Goal: Information Seeking & Learning: Learn about a topic

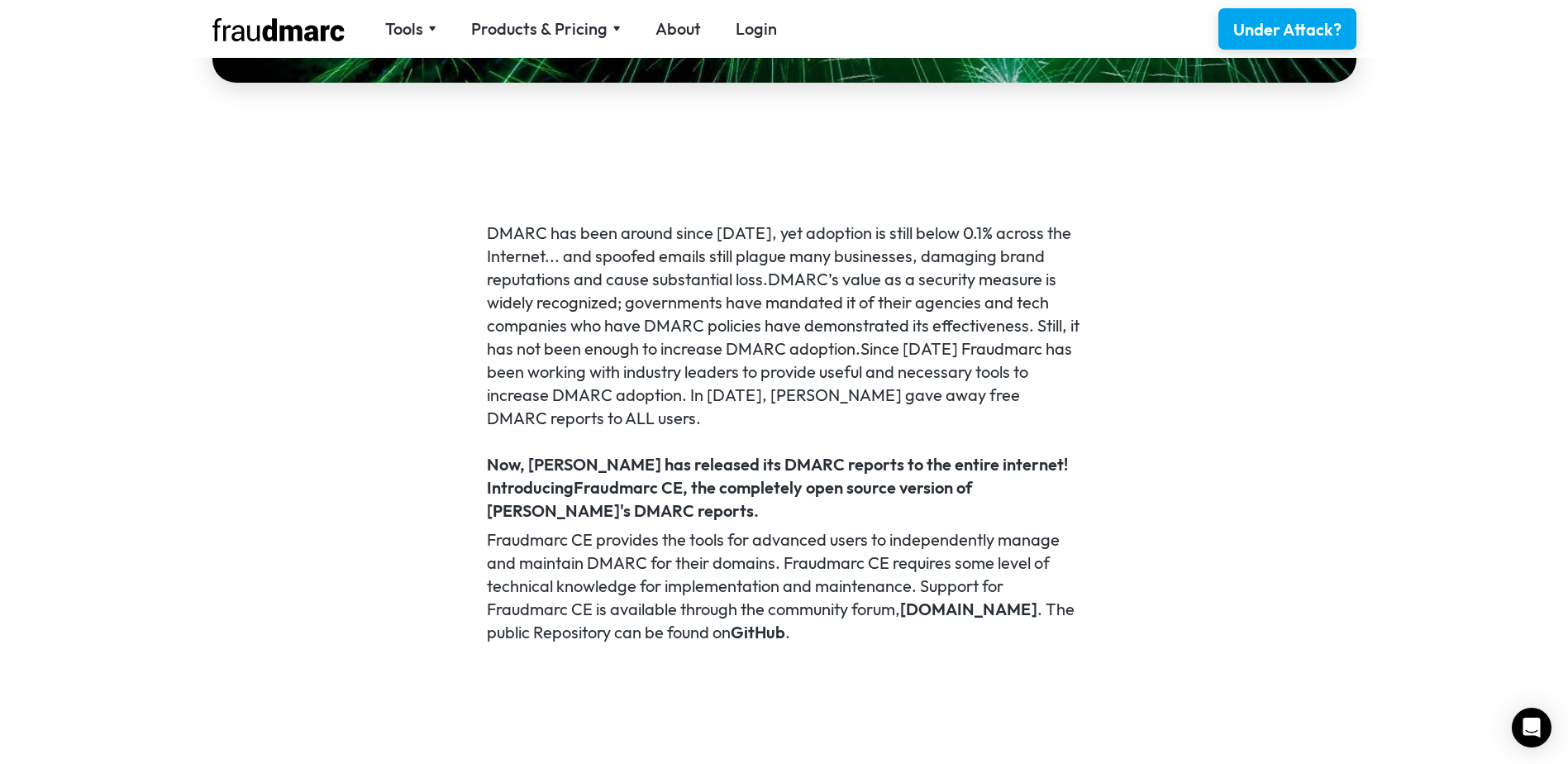
scroll to position [579, 0]
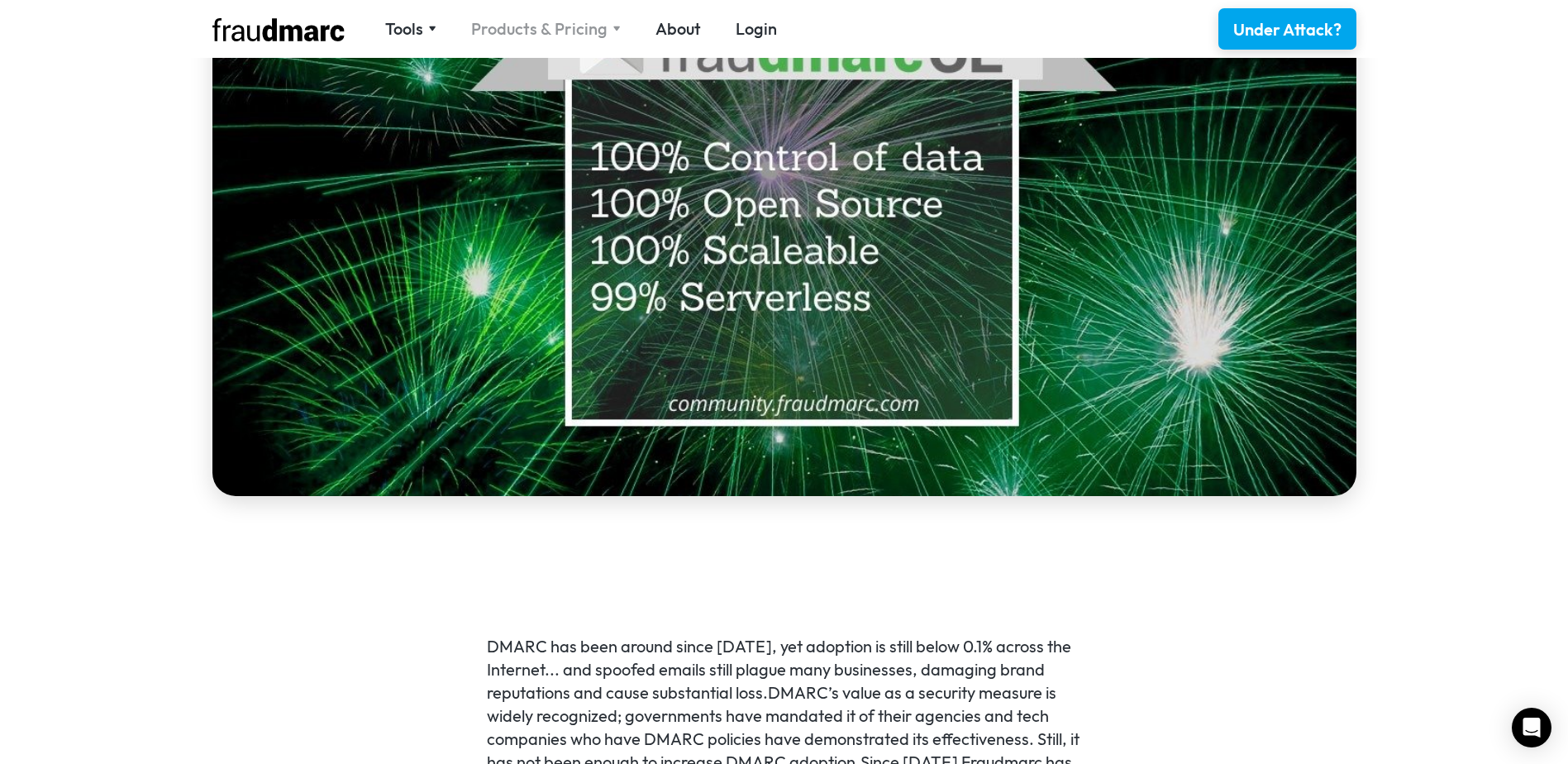
click at [567, 25] on div "Products & Pricing" at bounding box center [539, 28] width 136 height 23
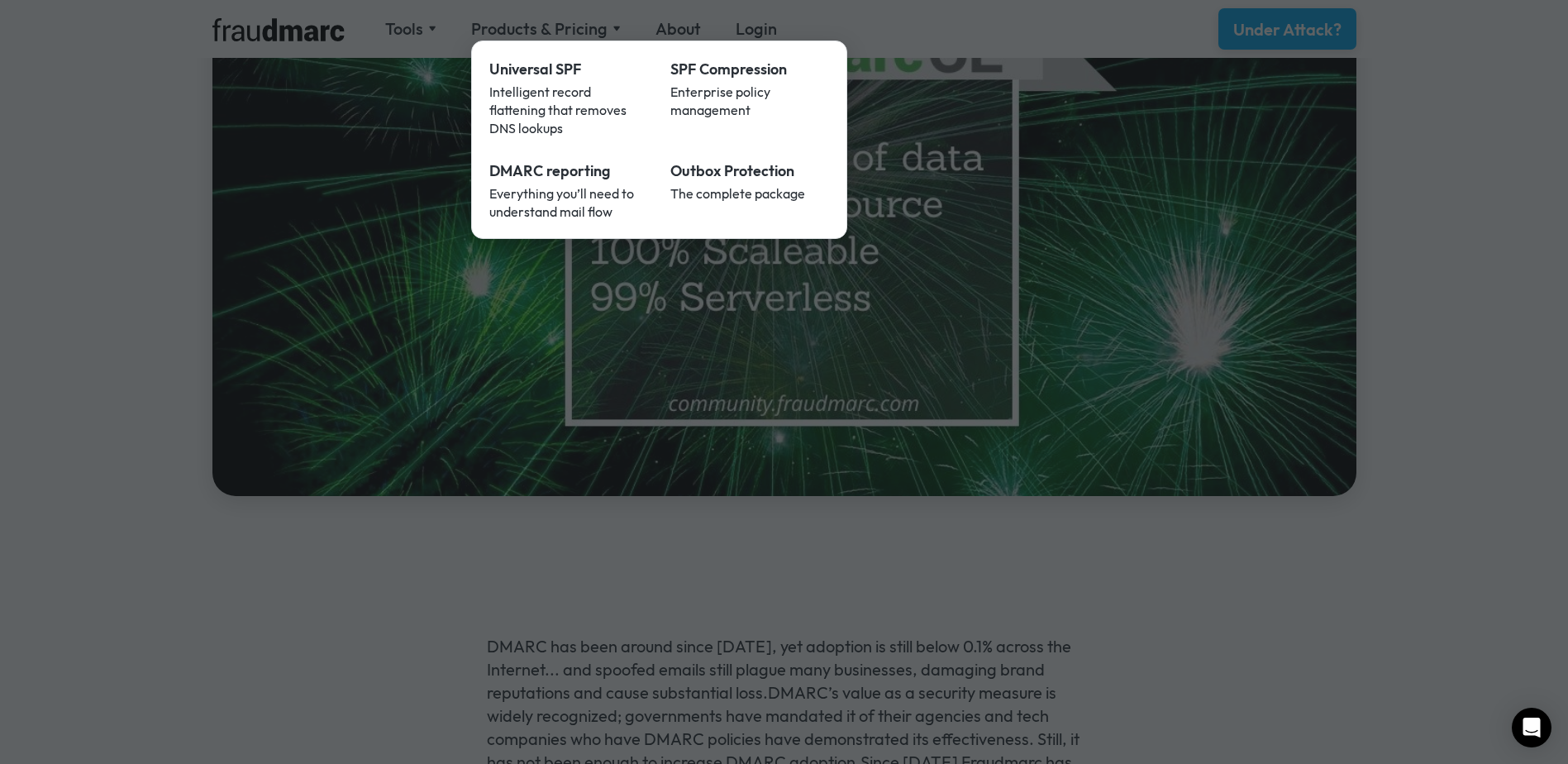
click at [155, 248] on div at bounding box center [784, 382] width 1568 height 764
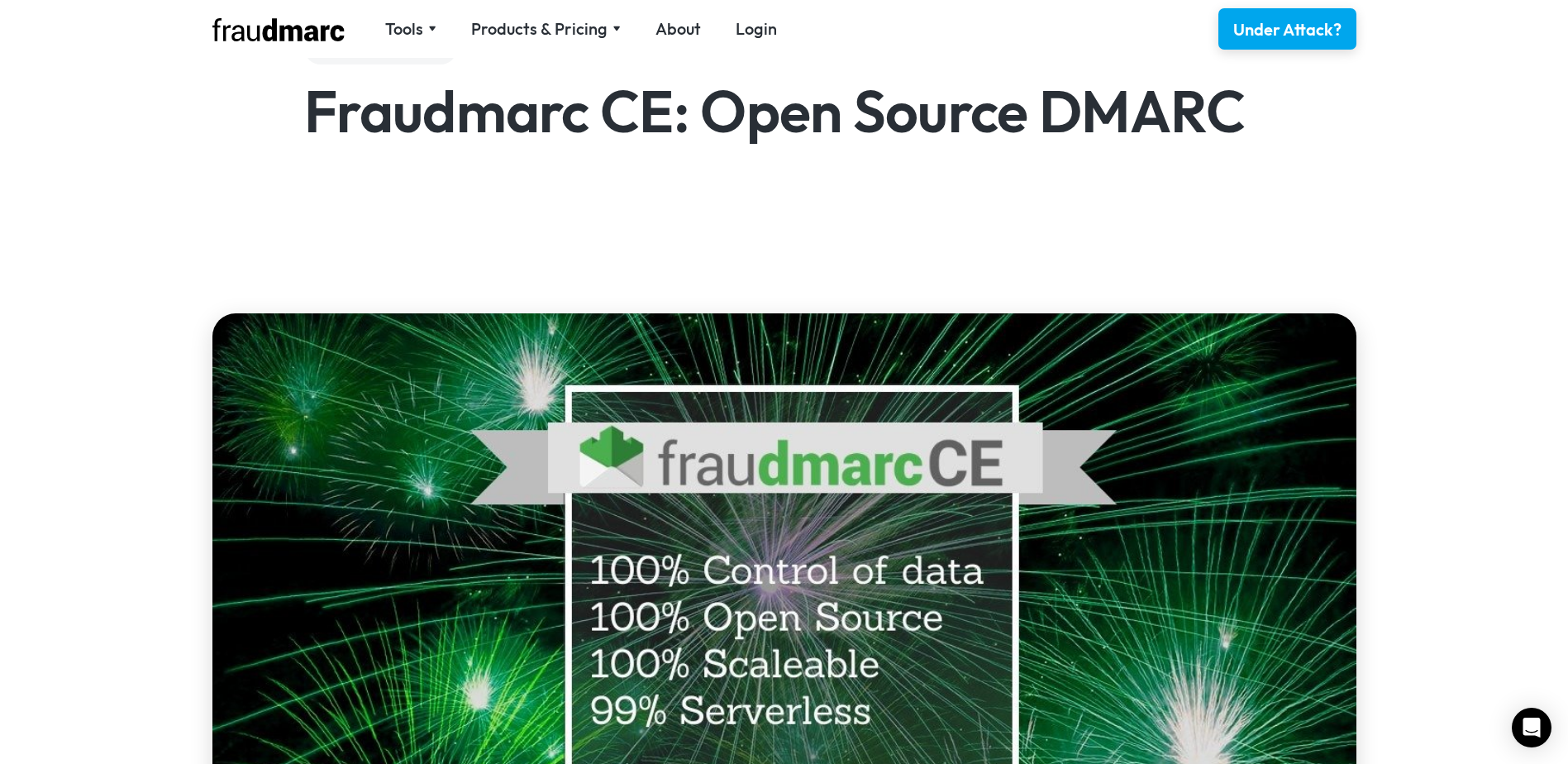
scroll to position [0, 0]
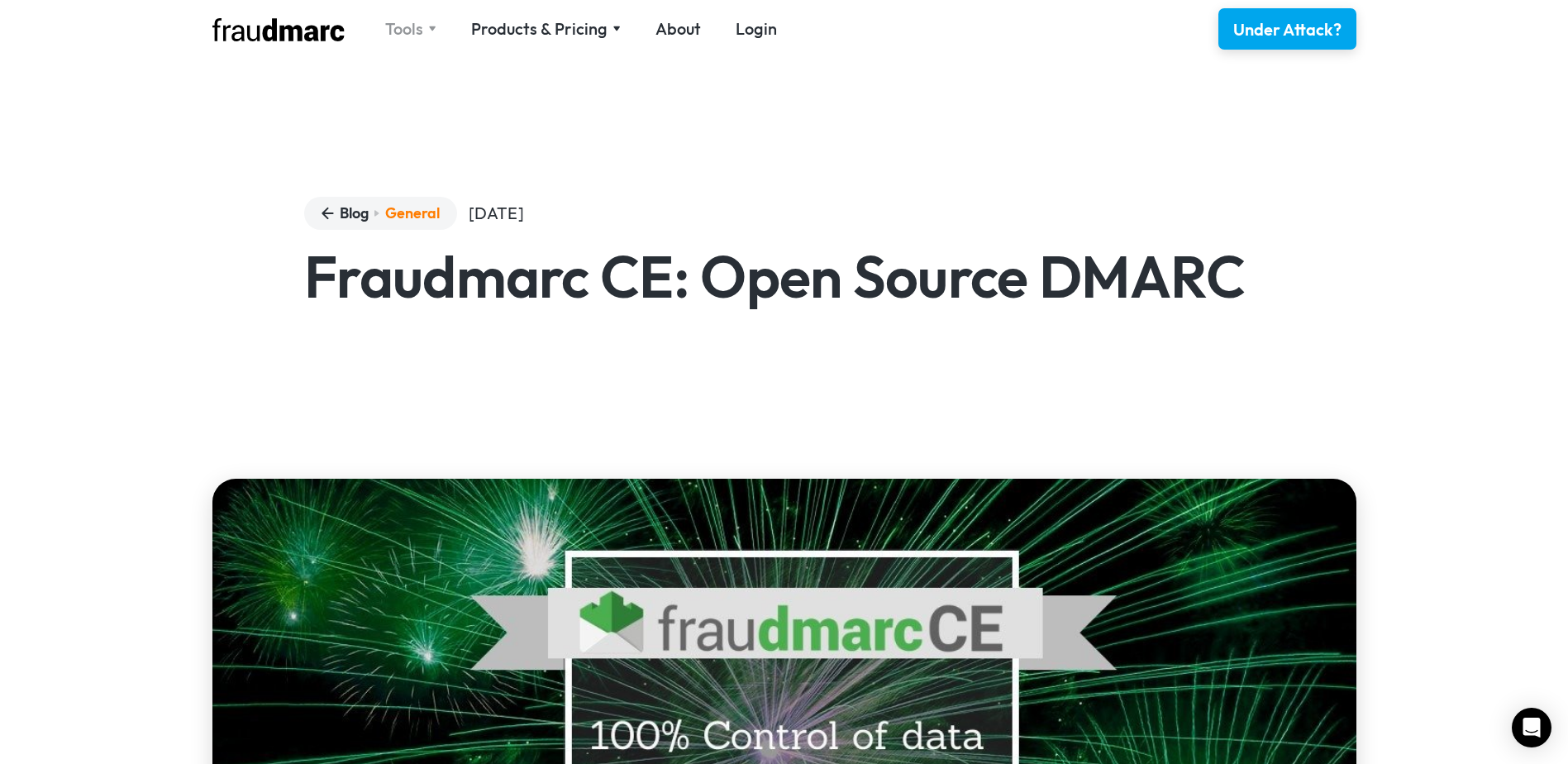
click at [393, 26] on div "Tools" at bounding box center [404, 28] width 38 height 23
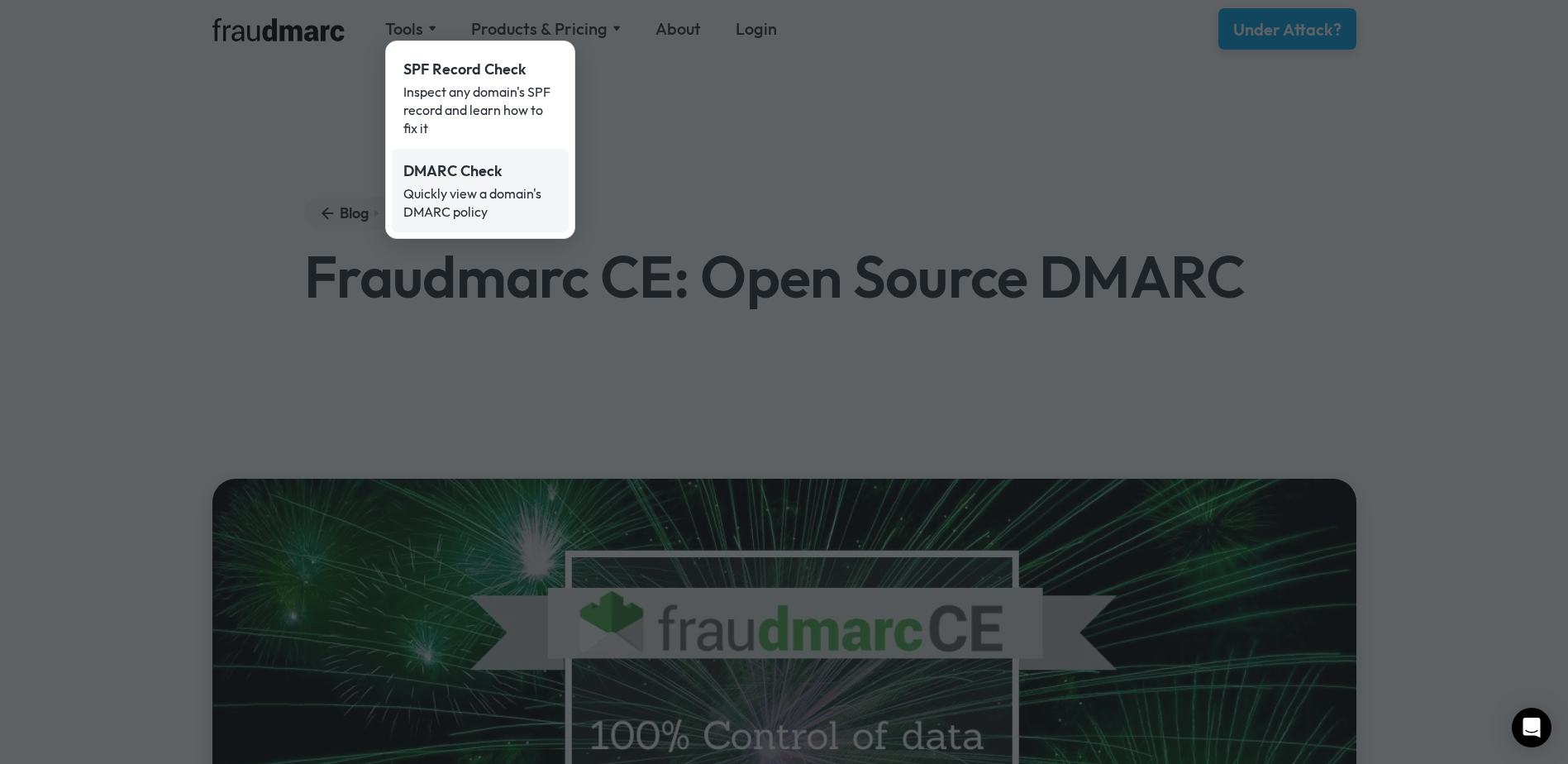
click at [439, 184] on div "Quickly view a domain's DMARC policy" at bounding box center [480, 202] width 154 height 37
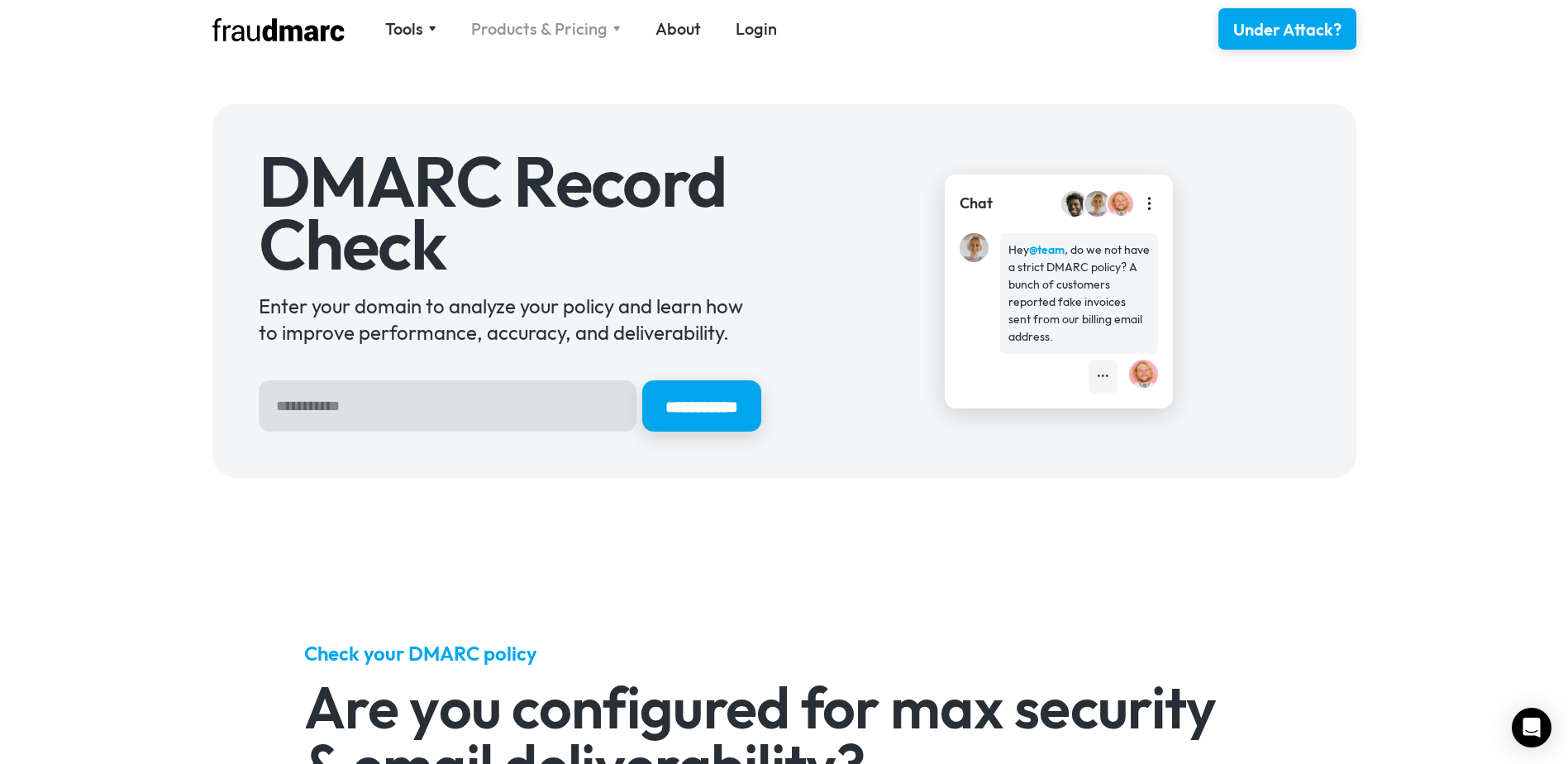
click at [577, 32] on div "Products & Pricing" at bounding box center [539, 28] width 136 height 23
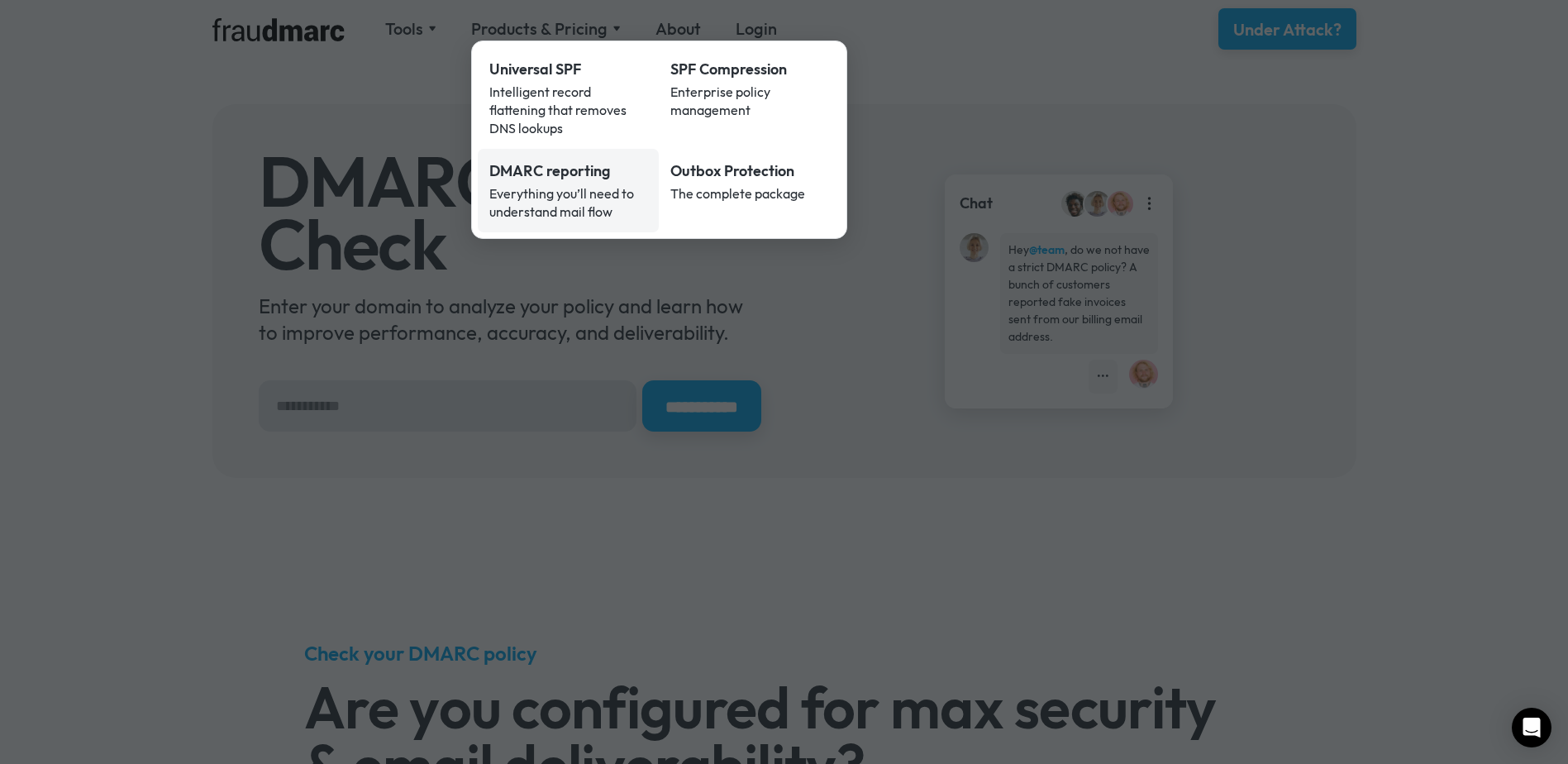
click at [561, 184] on div "Everything you’ll need to understand mail flow" at bounding box center [569, 202] width 159 height 37
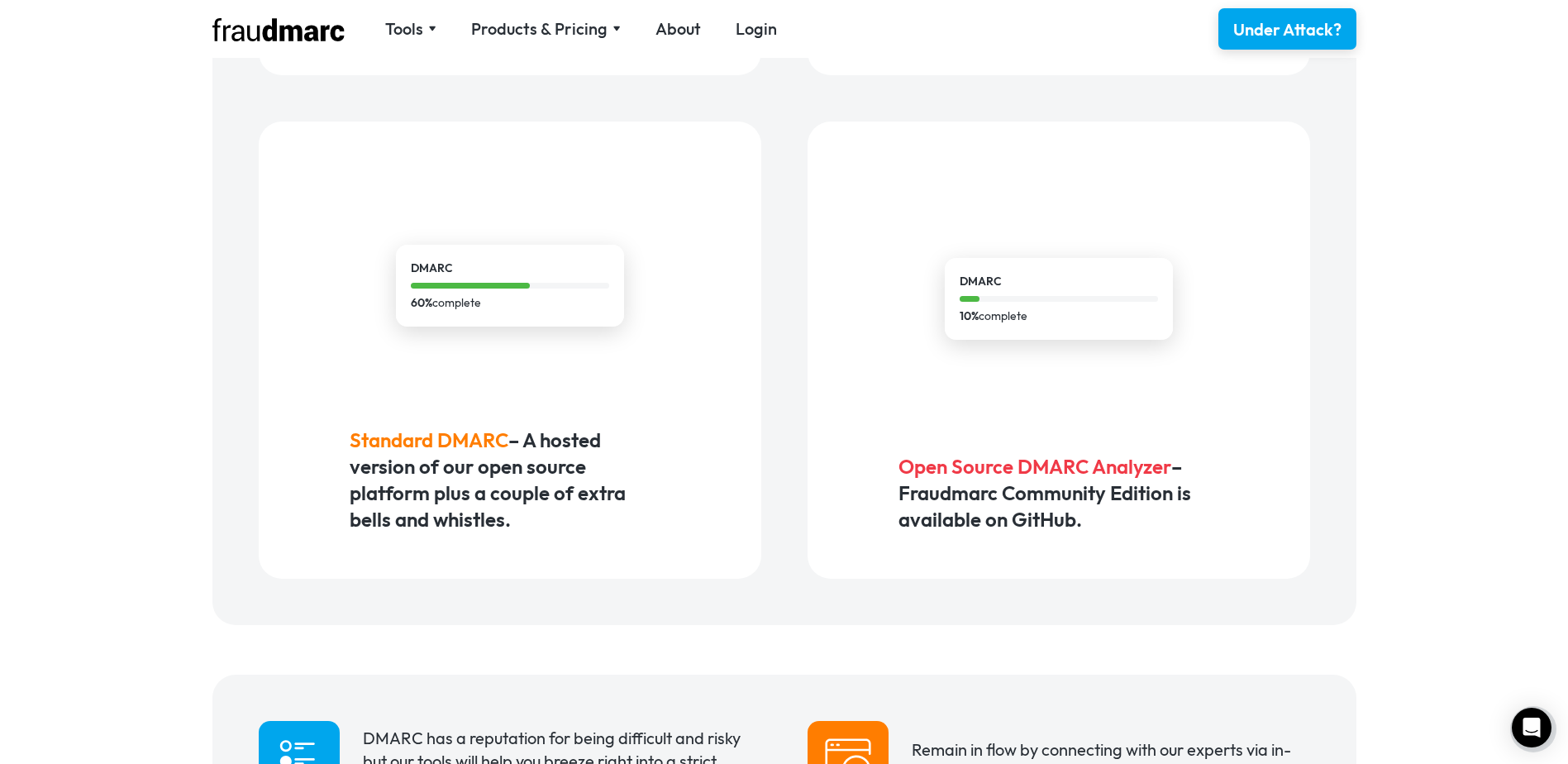
scroll to position [1158, 0]
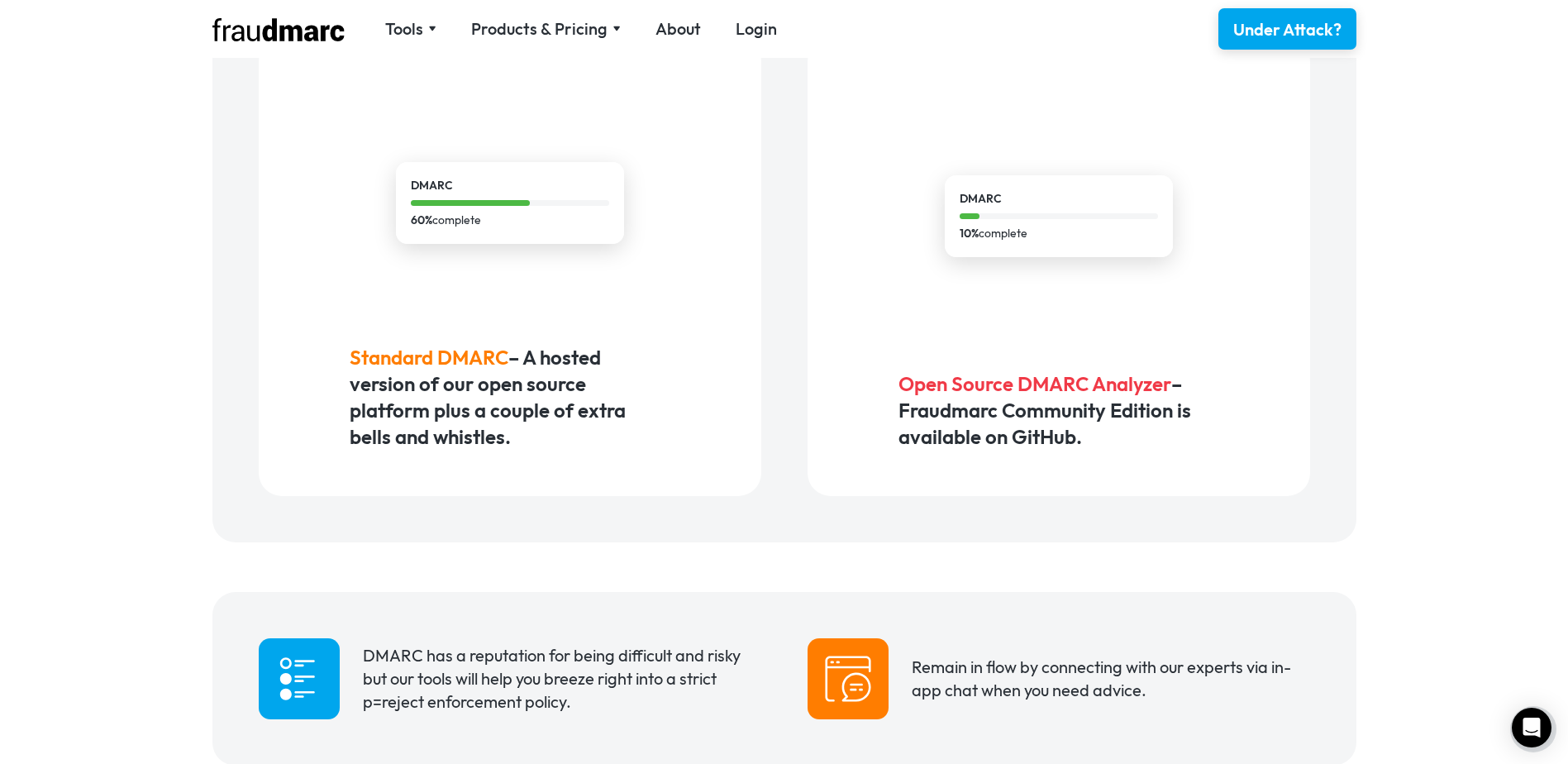
click at [980, 388] on span "Open Source DMARC Analyzer" at bounding box center [1035, 383] width 273 height 25
click at [998, 238] on div "10% complete" at bounding box center [1059, 234] width 199 height 17
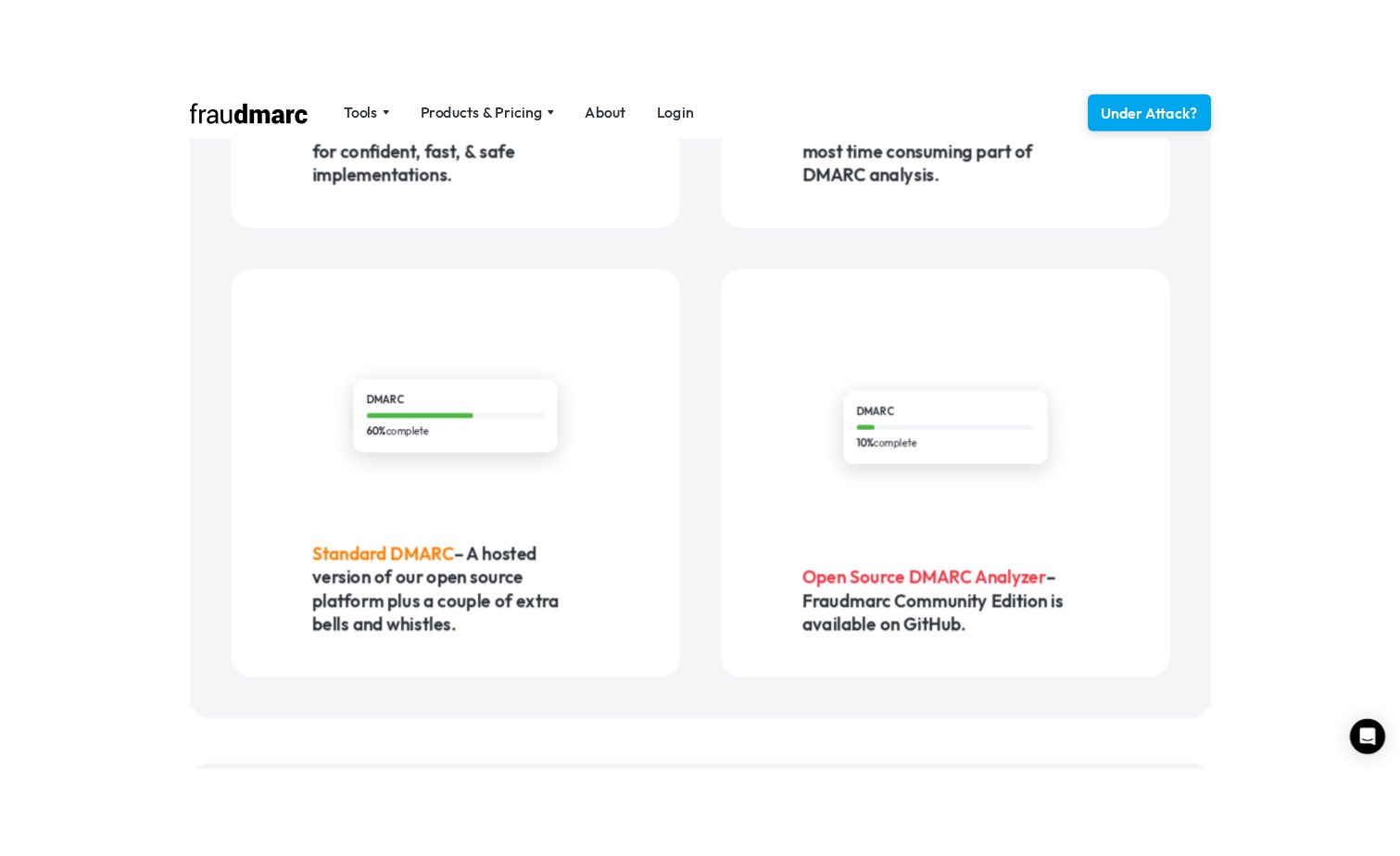
scroll to position [1482, 0]
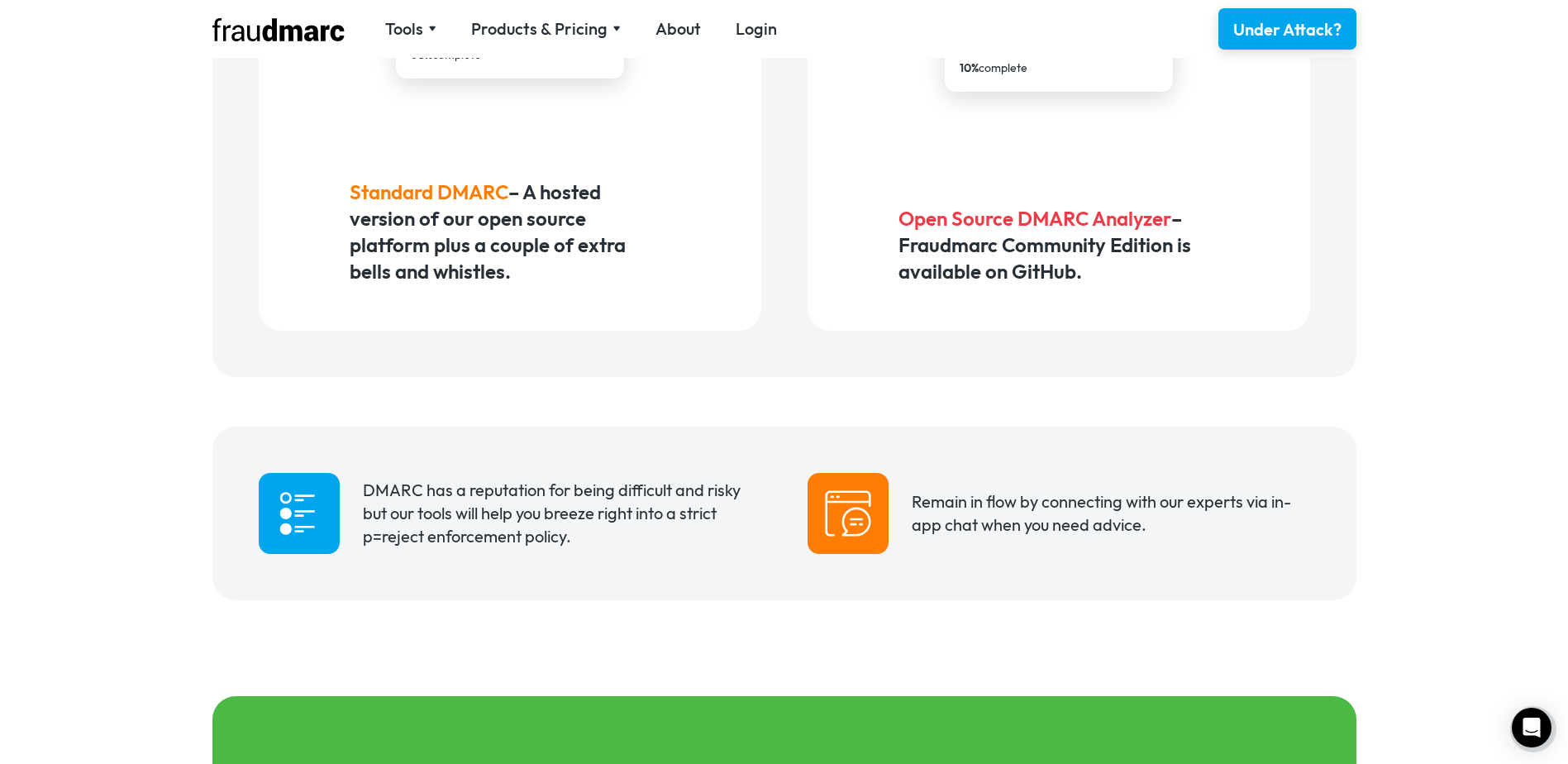
click at [993, 290] on div "DMARC 10% complete Open Source DMARC Analyzer – Fraudmarc Community Edition is …" at bounding box center [1058, 102] width 502 height 458
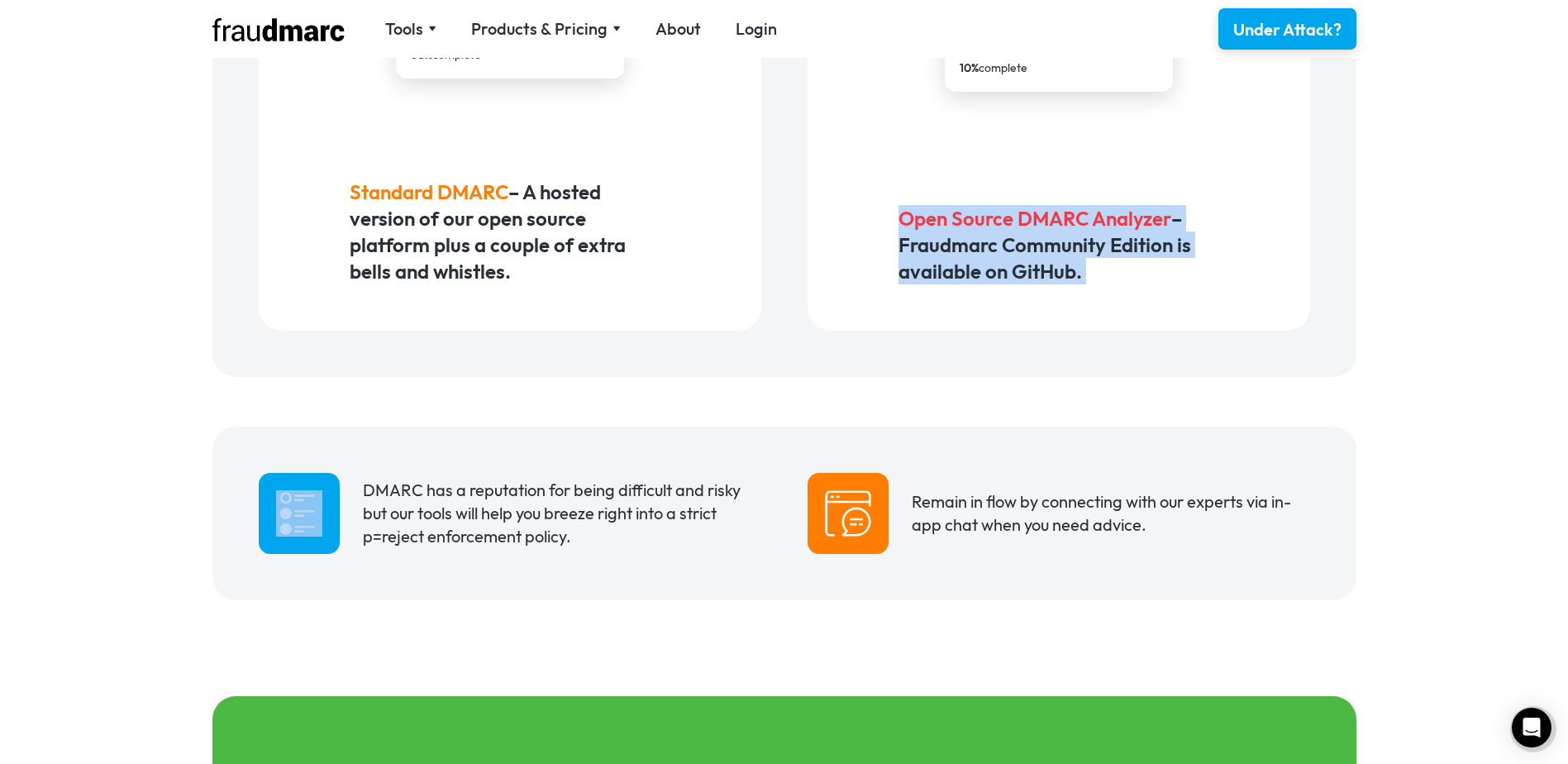
click at [993, 290] on div "DMARC 10% complete Open Source DMARC Analyzer – Fraudmarc Community Edition is …" at bounding box center [1058, 102] width 502 height 458
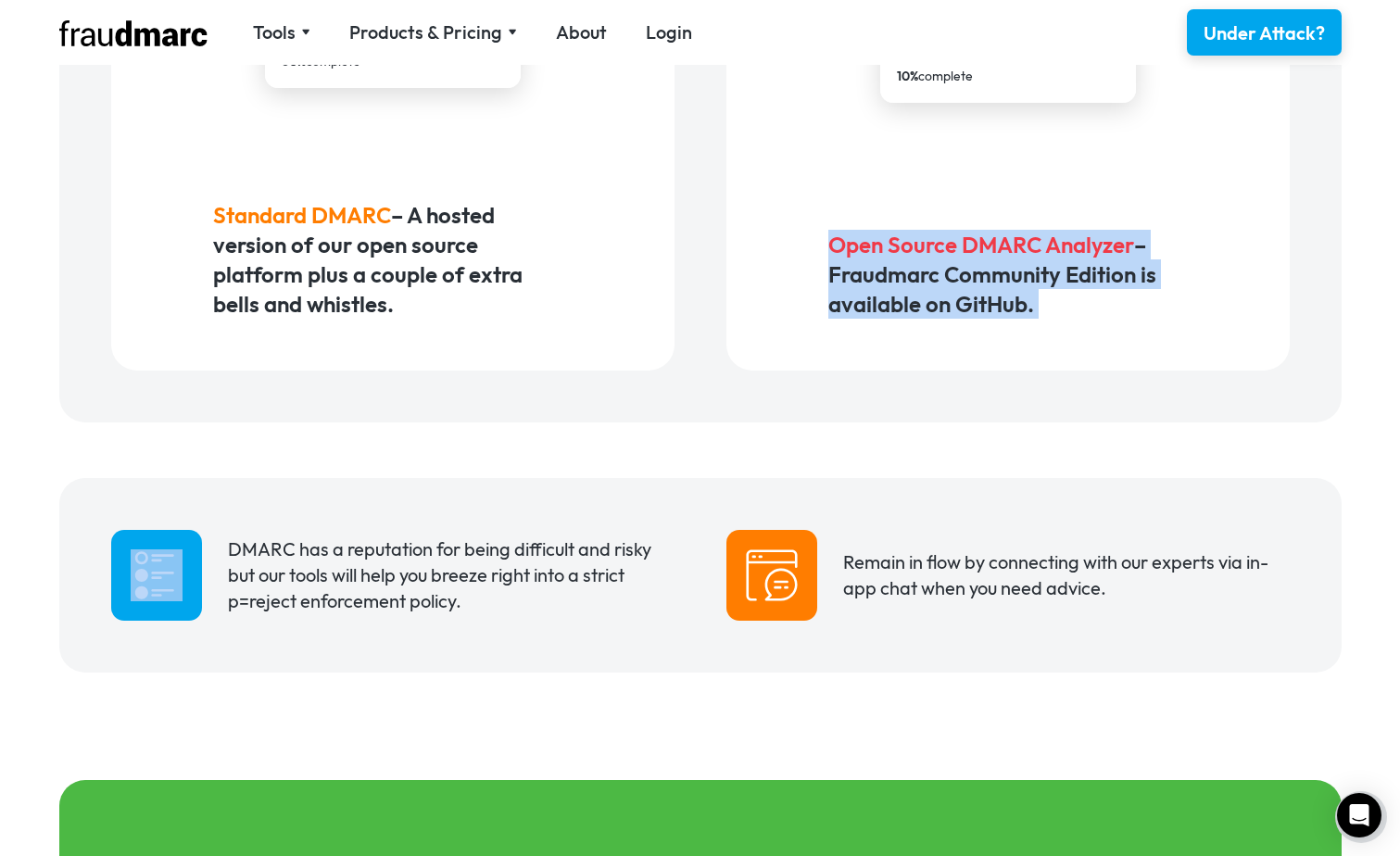
click at [1039, 294] on h5 "Open Source DMARC Analyzer – Fraudmarc Community Edition is available on GitHub." at bounding box center [1007, 274] width 359 height 89
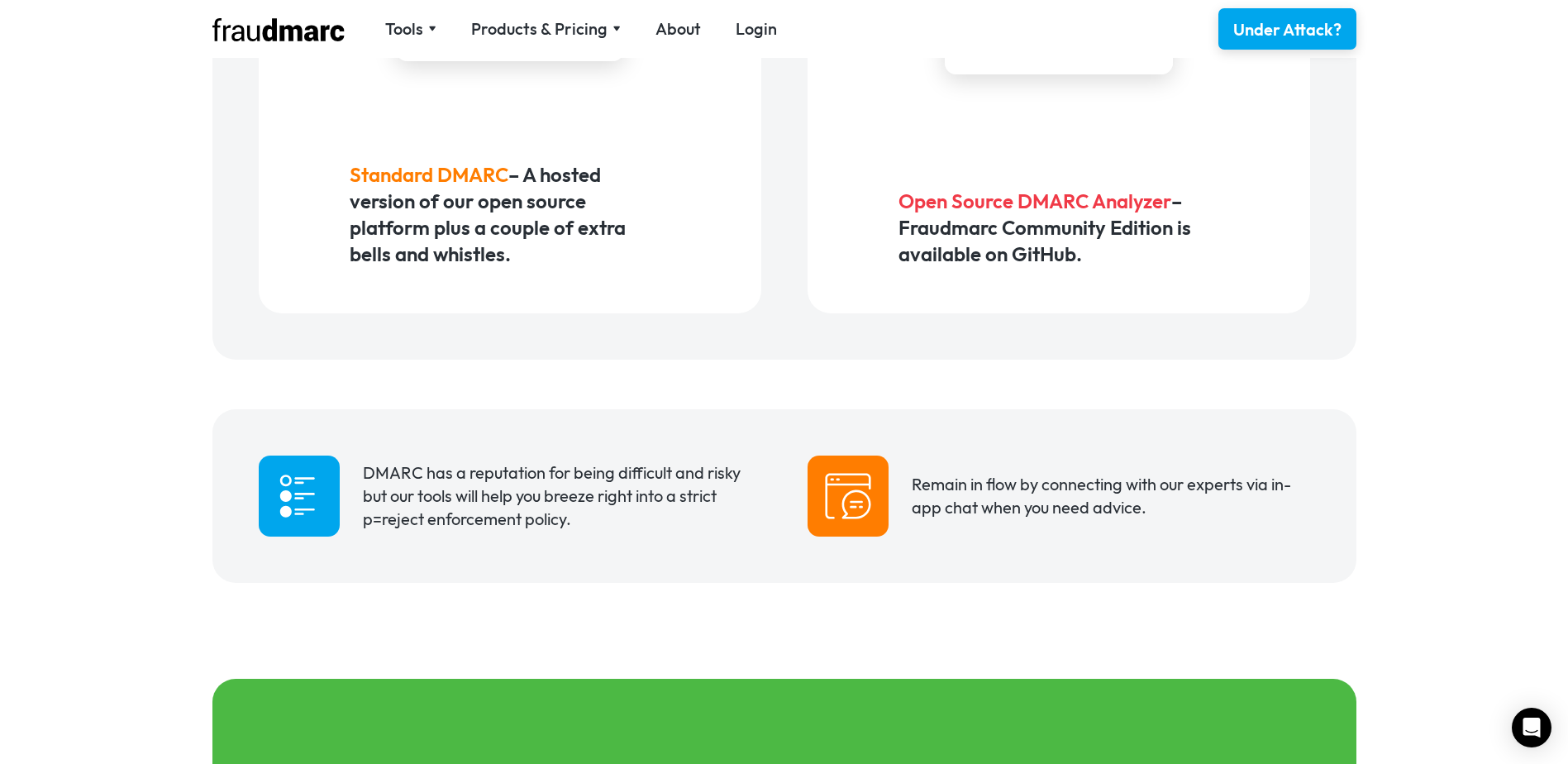
scroll to position [1175, 0]
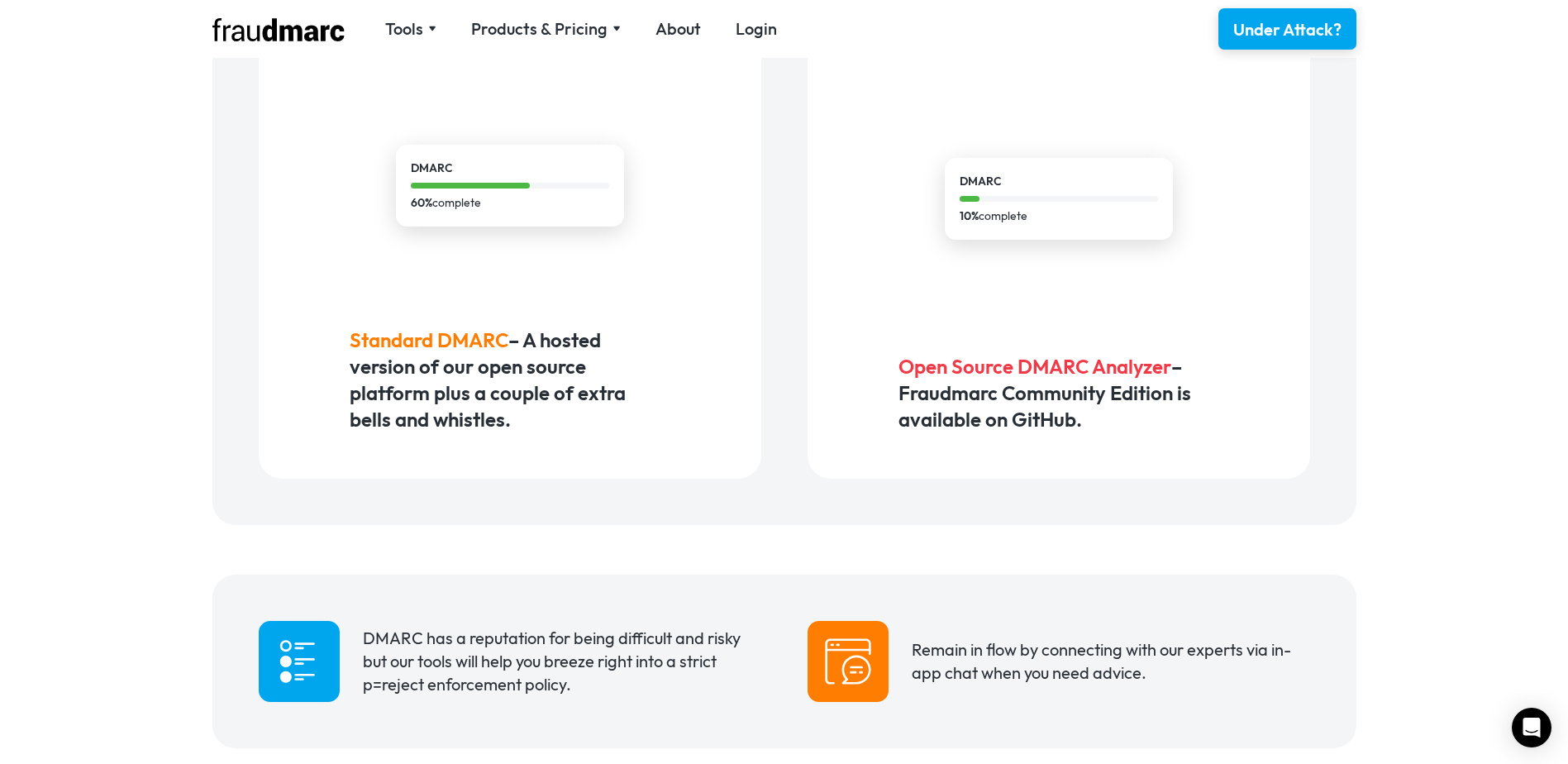
click at [967, 380] on h5 "Open Source DMARC Analyzer – Fraudmarc Community Edition is available on GitHub." at bounding box center [1058, 393] width 320 height 79
click at [968, 400] on h5 "Open Source DMARC Analyzer – Fraudmarc Community Edition is available on GitHub." at bounding box center [1058, 393] width 320 height 79
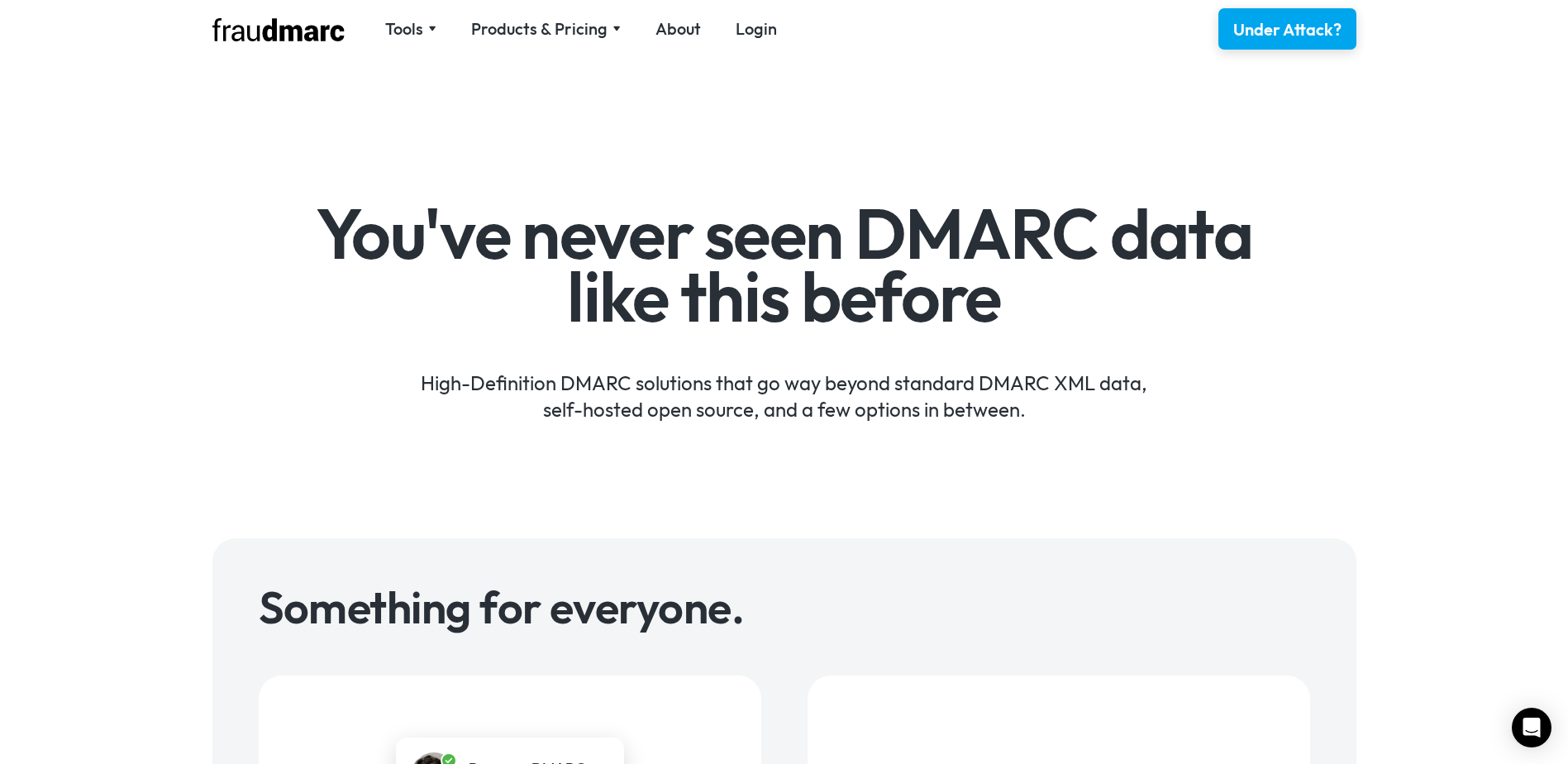
scroll to position [0, 0]
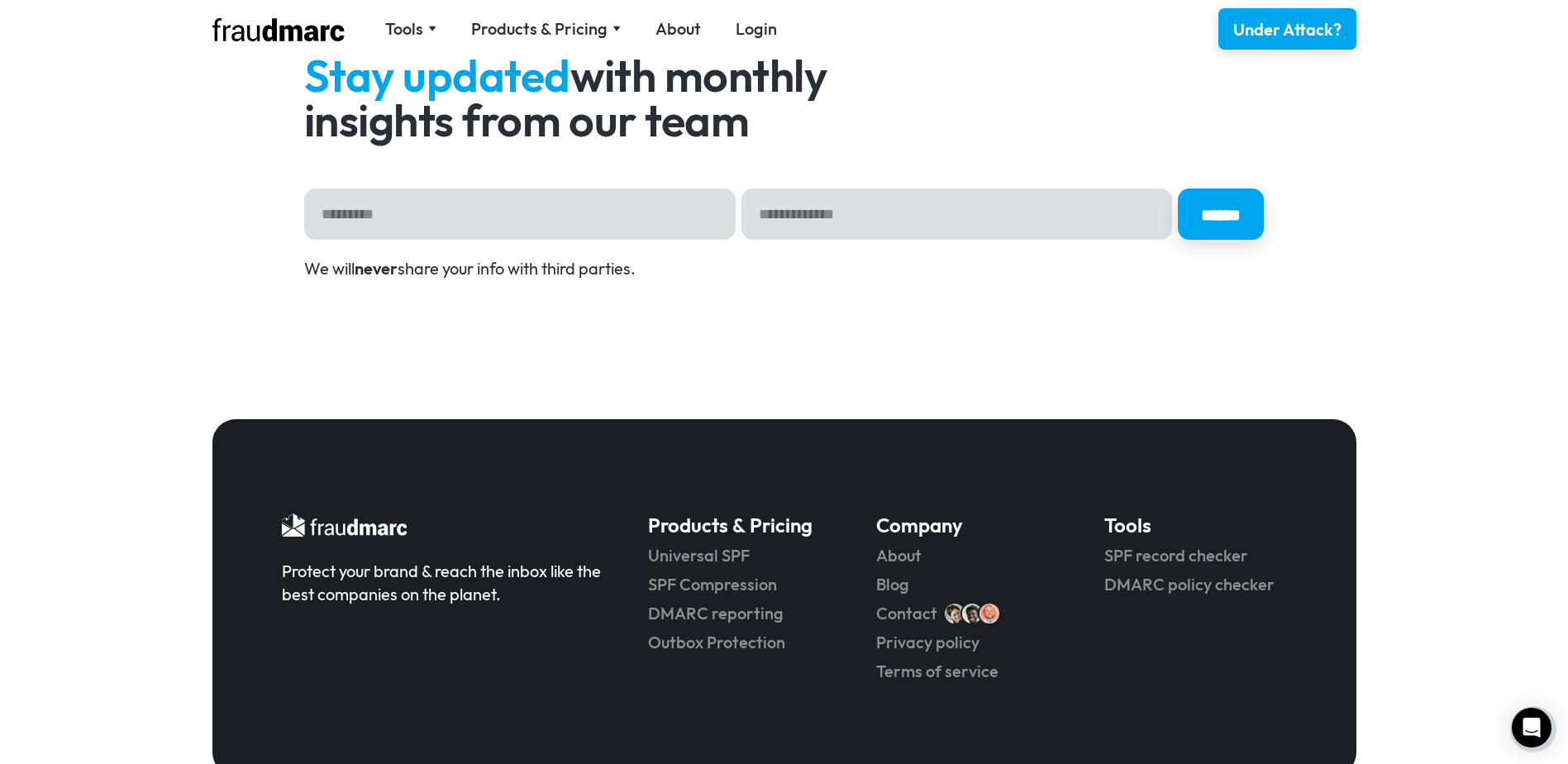
scroll to position [3057, 0]
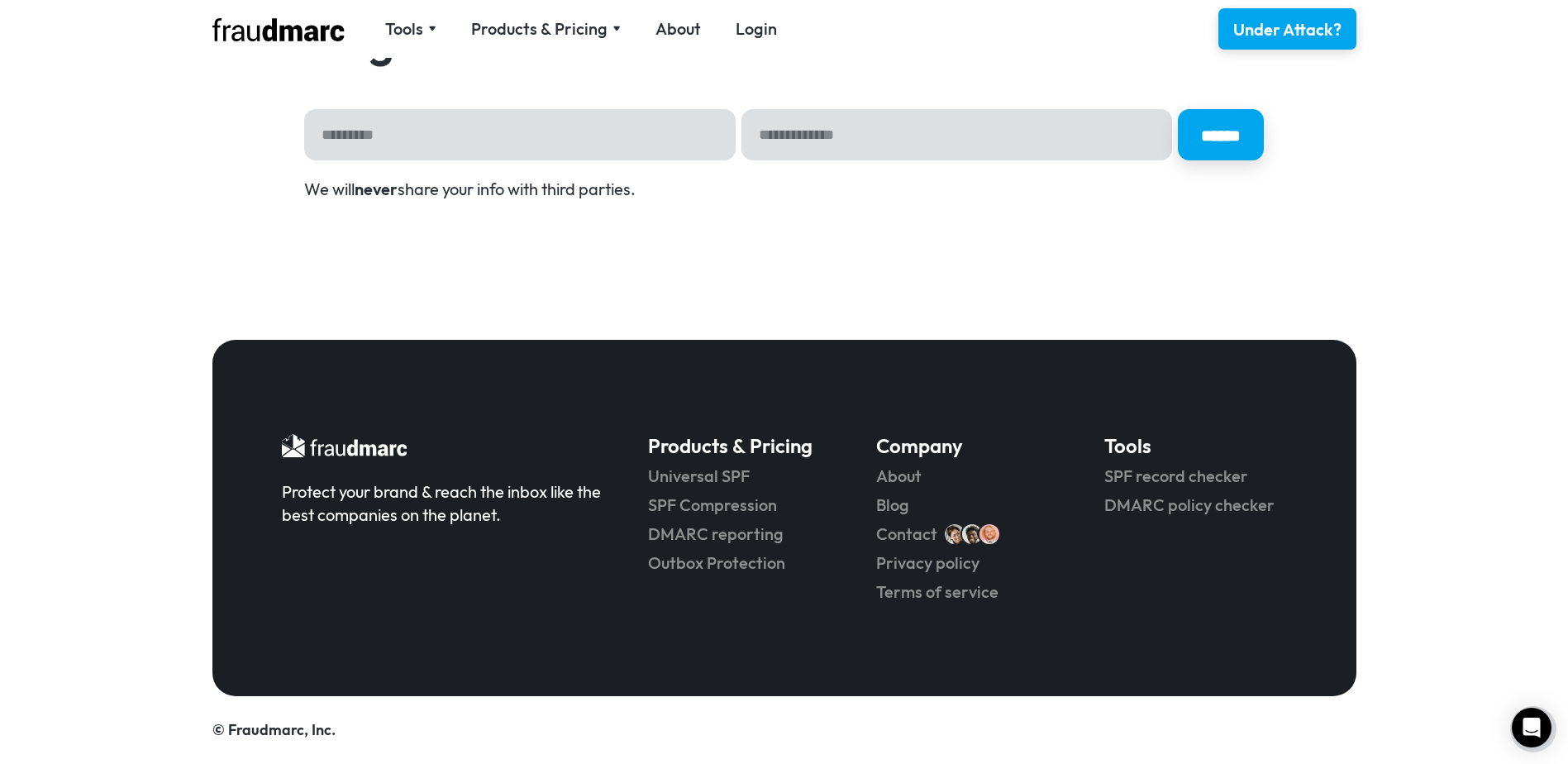
click at [364, 444] on img at bounding box center [344, 446] width 125 height 23
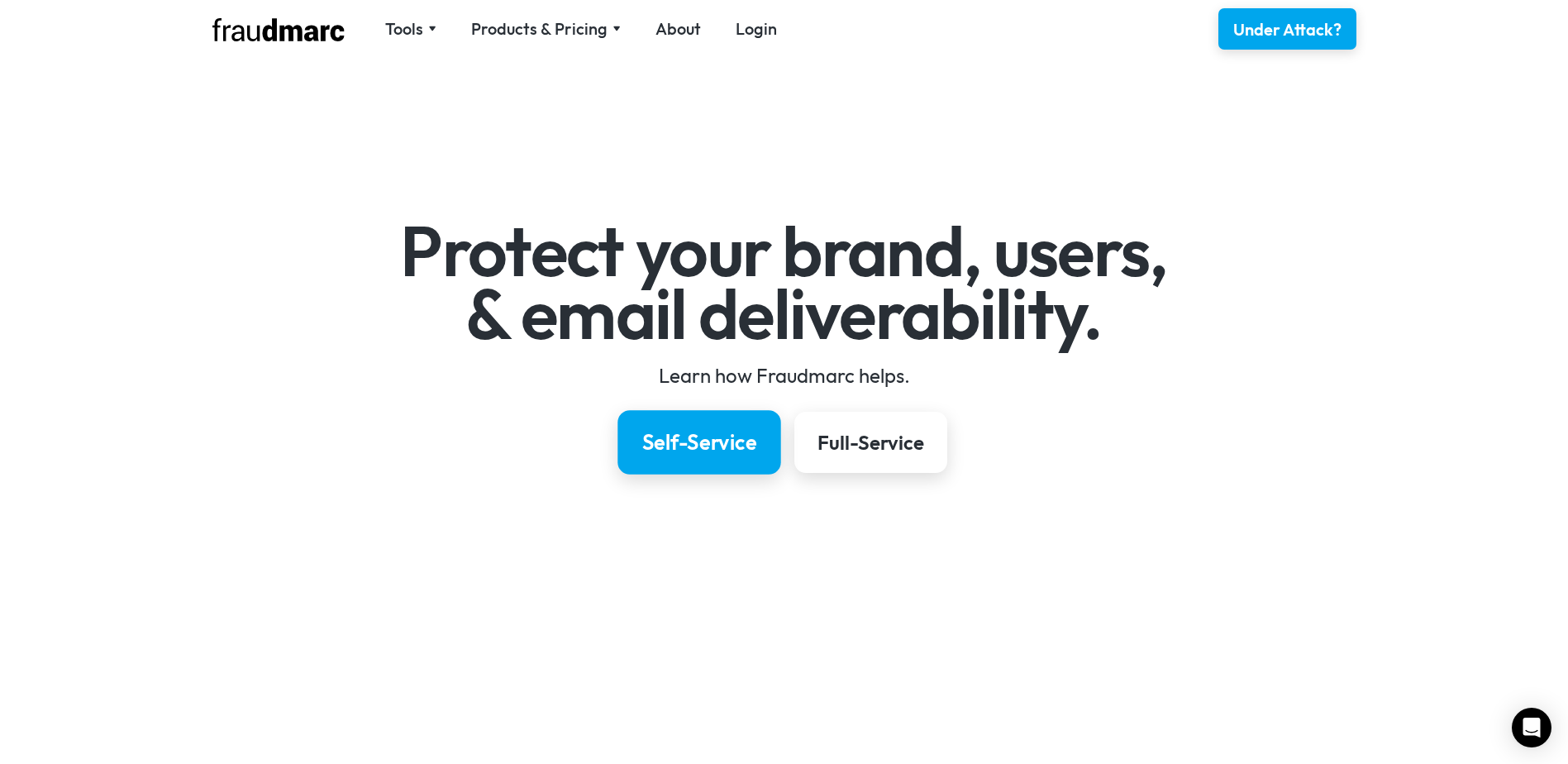
click at [671, 435] on div "Self-Service" at bounding box center [699, 442] width 115 height 28
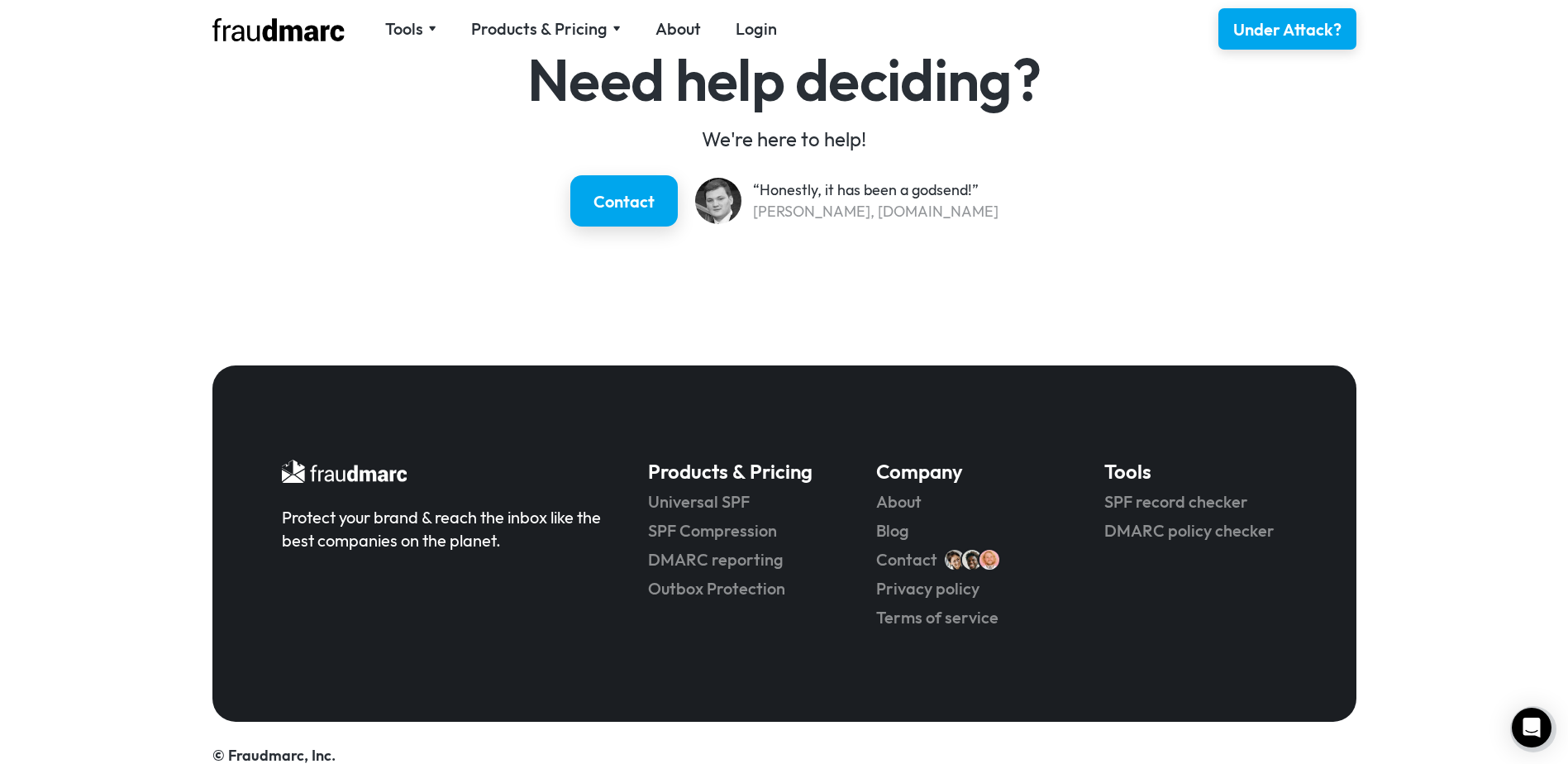
scroll to position [2450, 0]
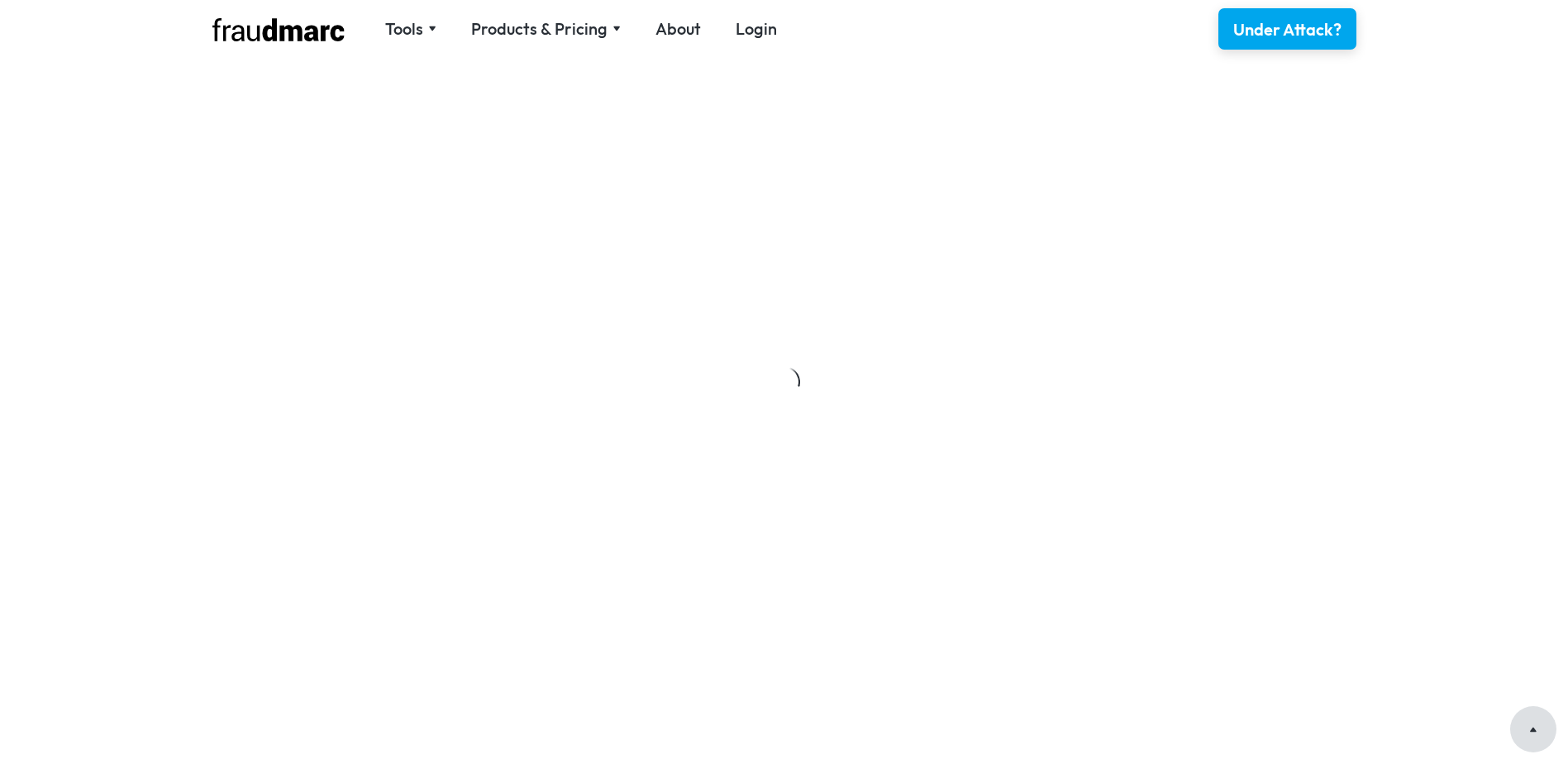
scroll to position [3057, 0]
